Goal: Information Seeking & Learning: Learn about a topic

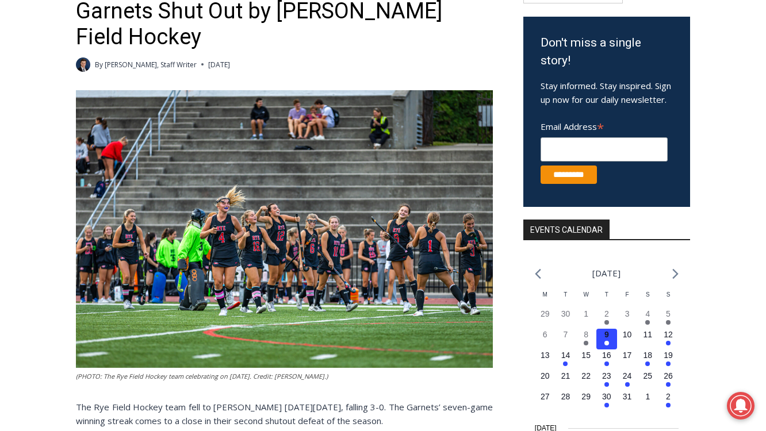
scroll to position [213, 0]
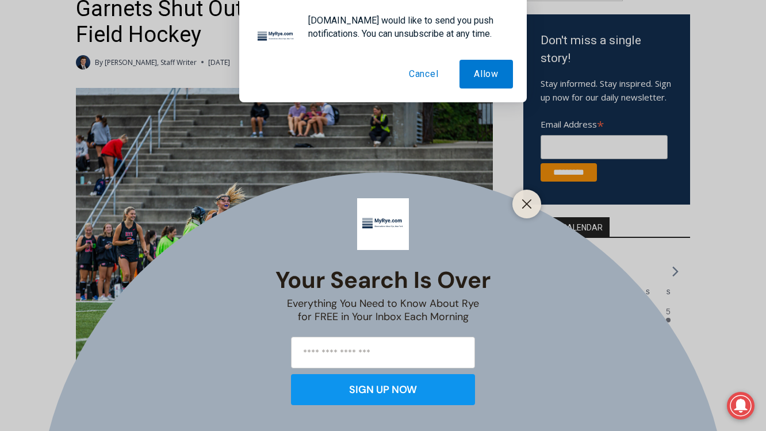
click at [429, 73] on button "Cancel" at bounding box center [423, 74] width 59 height 29
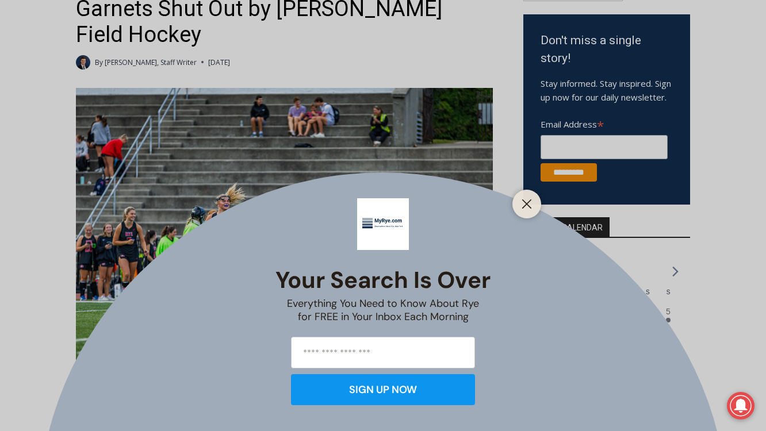
click at [521, 191] on div at bounding box center [526, 204] width 29 height 29
click at [519, 200] on button "Close" at bounding box center [527, 204] width 16 height 16
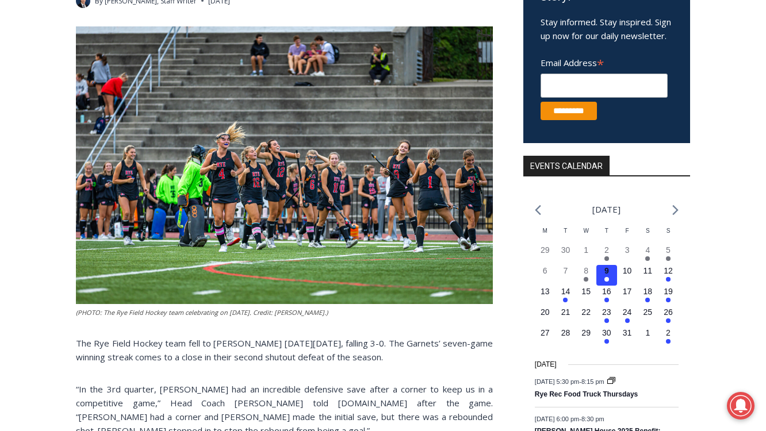
scroll to position [0, 0]
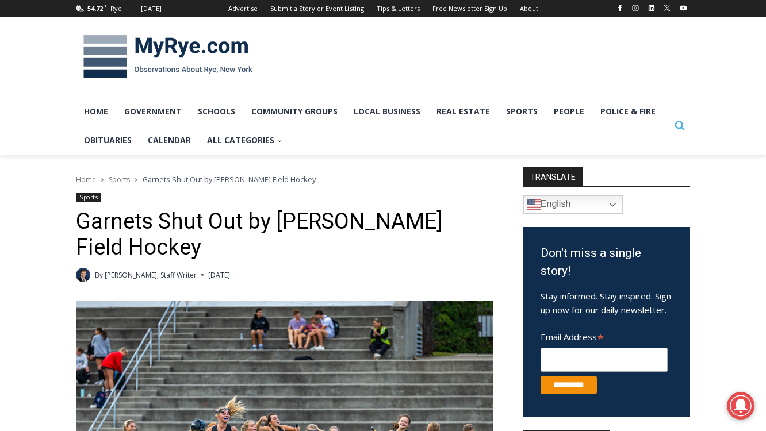
click at [681, 124] on icon "View Search Form" at bounding box center [680, 126] width 10 height 10
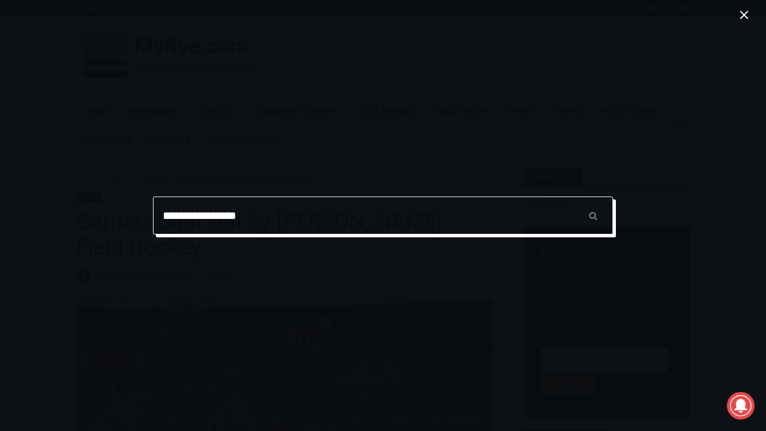
type input "**********"
click at [573, 197] on input "******" at bounding box center [593, 216] width 40 height 38
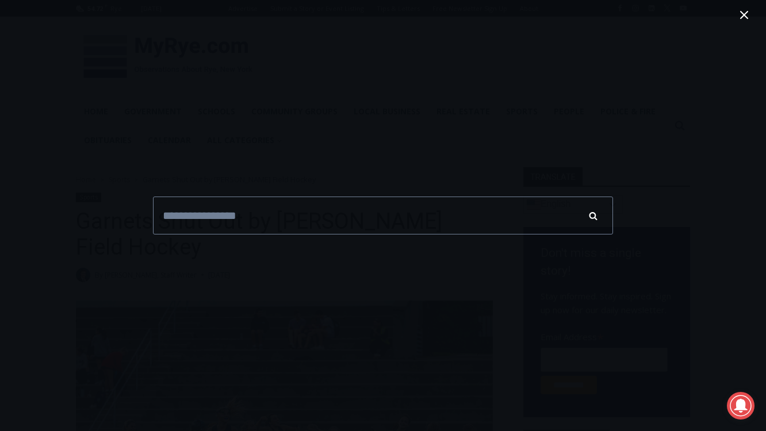
click at [593, 221] on input "******" at bounding box center [593, 216] width 40 height 38
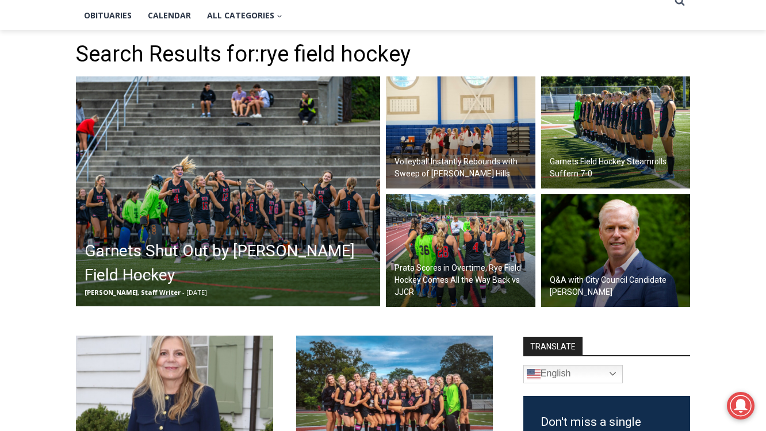
scroll to position [129, 0]
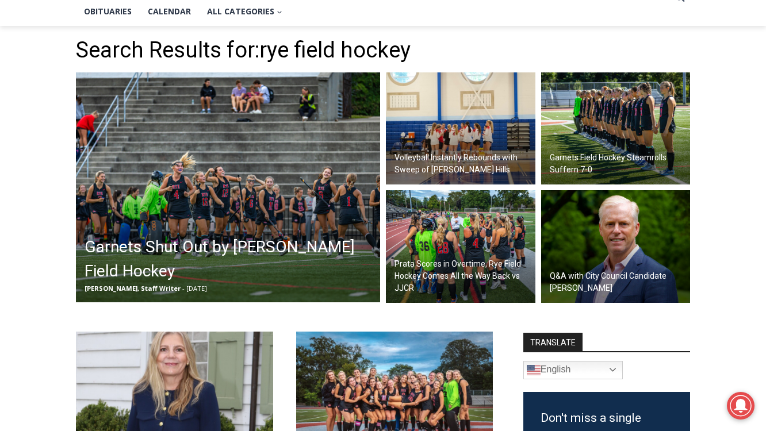
click at [569, 159] on h2 "Garnets Field Hockey Steamrolls Suffern 7-0" at bounding box center [619, 164] width 138 height 24
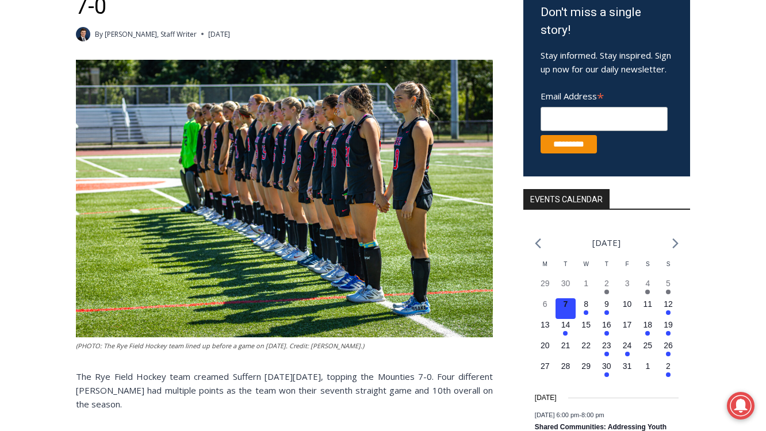
scroll to position [241, 0]
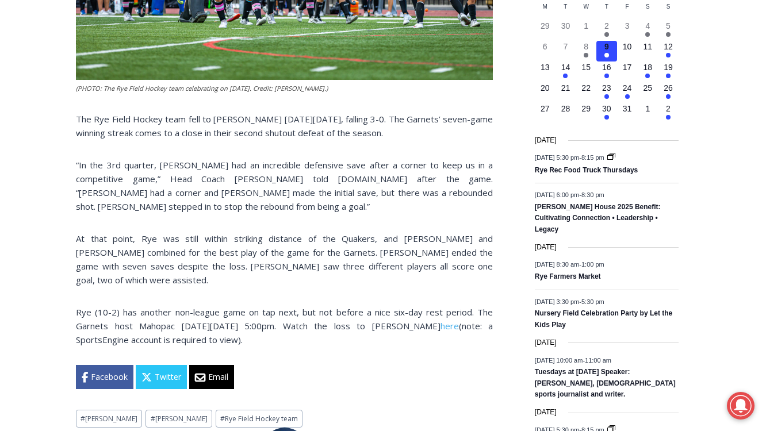
scroll to position [527, 0]
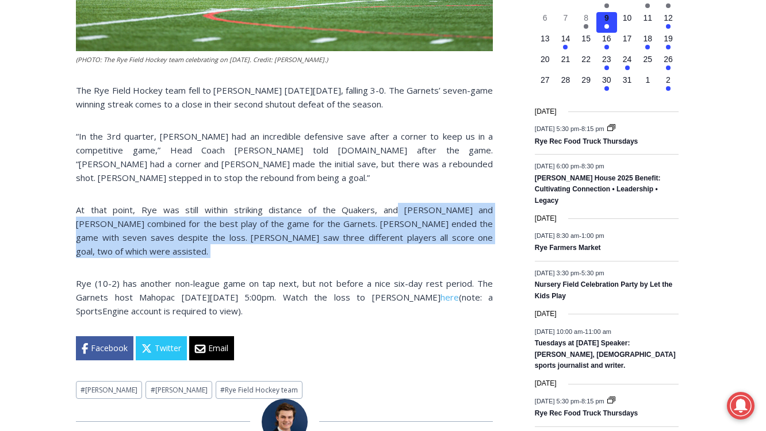
drag, startPoint x: 364, startPoint y: 210, endPoint x: 436, endPoint y: 247, distance: 81.5
click at [436, 247] on div "(PHOTO: The Rye Field Hockey team celebrating on September 16, 2025. Credit: Ma…" at bounding box center [284, 71] width 417 height 596
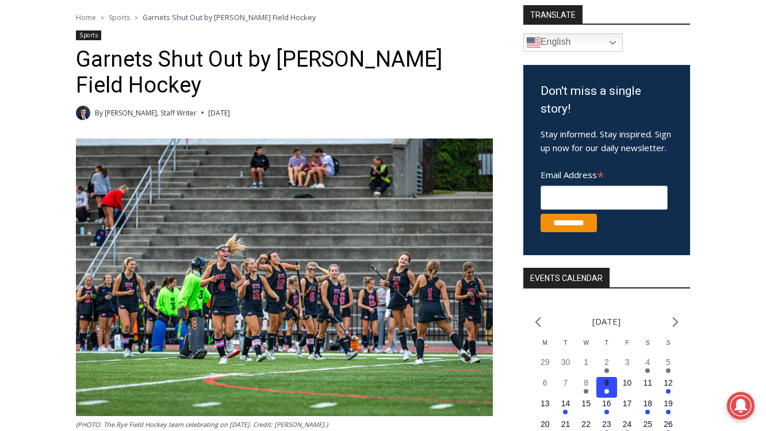
scroll to position [161, 0]
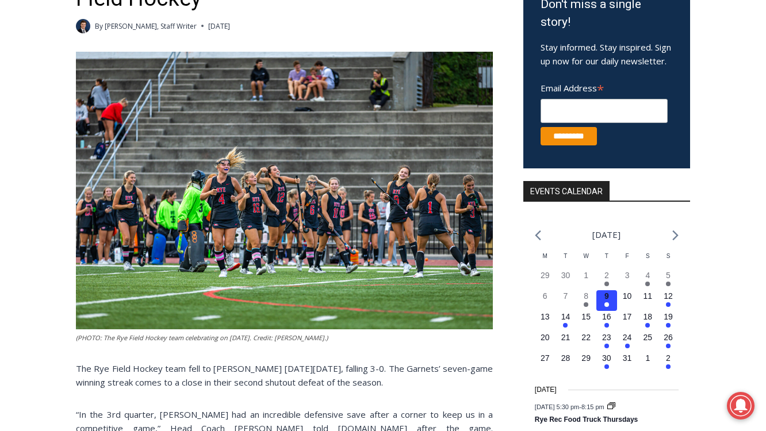
scroll to position [236, 0]
